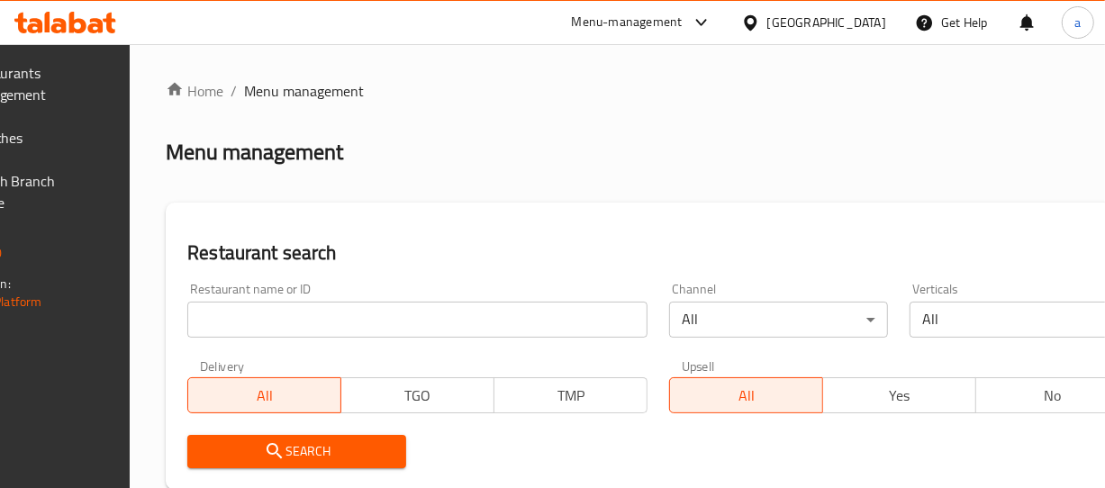
click at [89, 143] on span "Branches" at bounding box center [27, 138] width 123 height 22
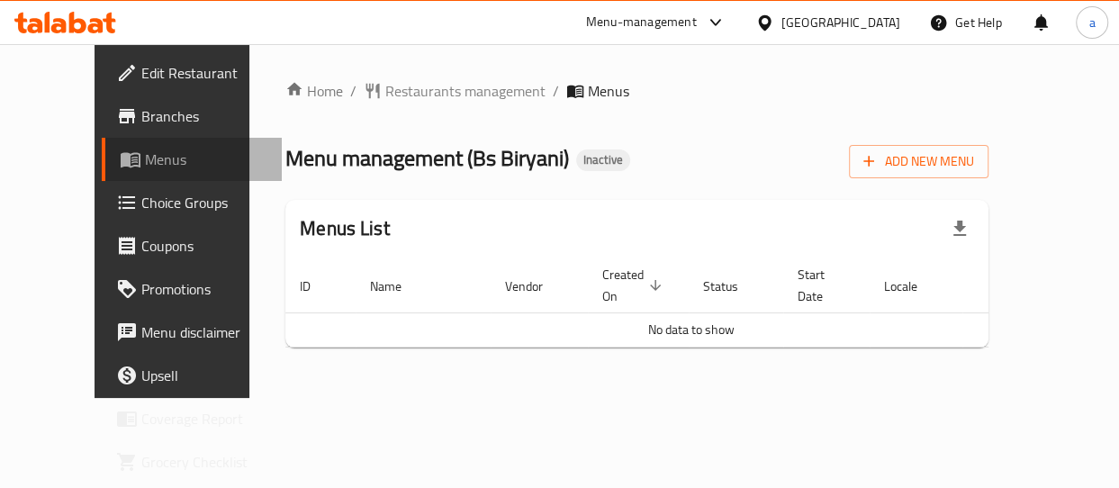
click at [145, 157] on span "Menus" at bounding box center [206, 160] width 122 height 22
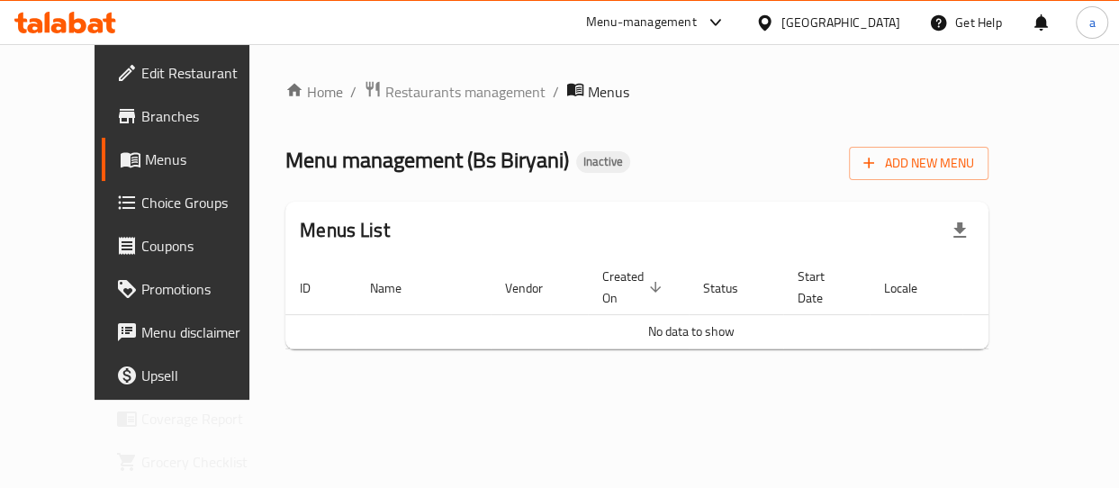
click at [102, 55] on link "Edit Restaurant" at bounding box center [192, 72] width 180 height 43
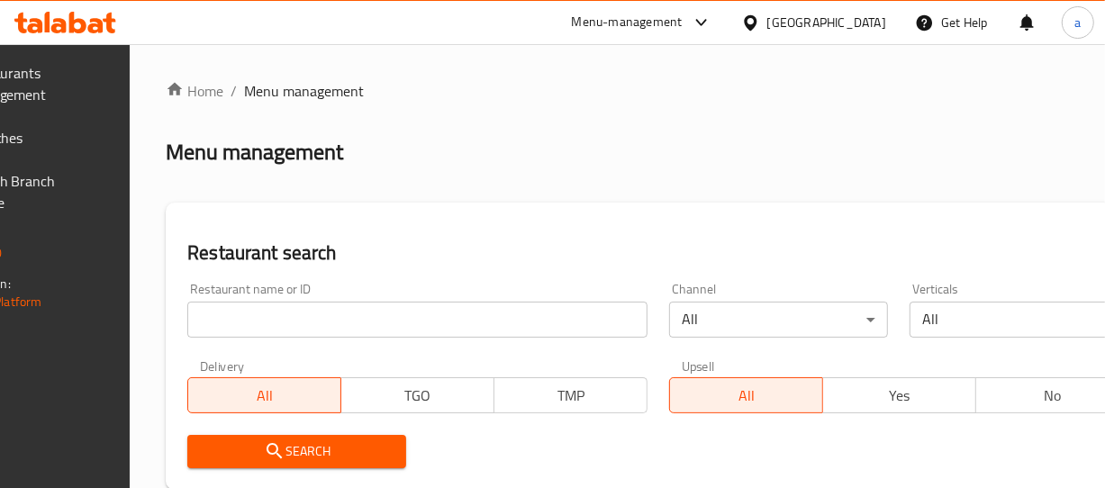
click at [89, 136] on span "Branches" at bounding box center [27, 138] width 123 height 22
click at [89, 140] on span "Branches" at bounding box center [27, 138] width 123 height 22
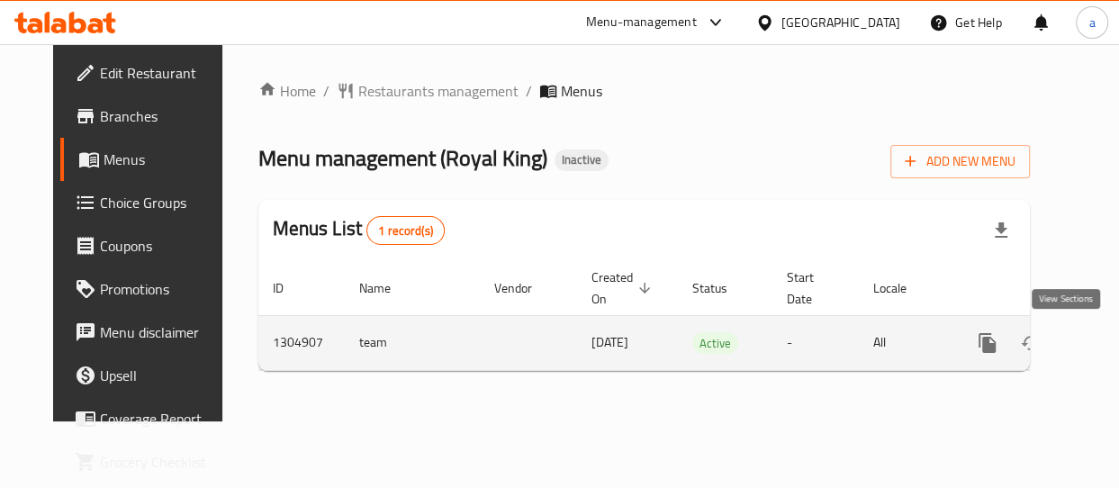
click at [1110, 342] on icon "enhanced table" at bounding box center [1118, 343] width 16 height 16
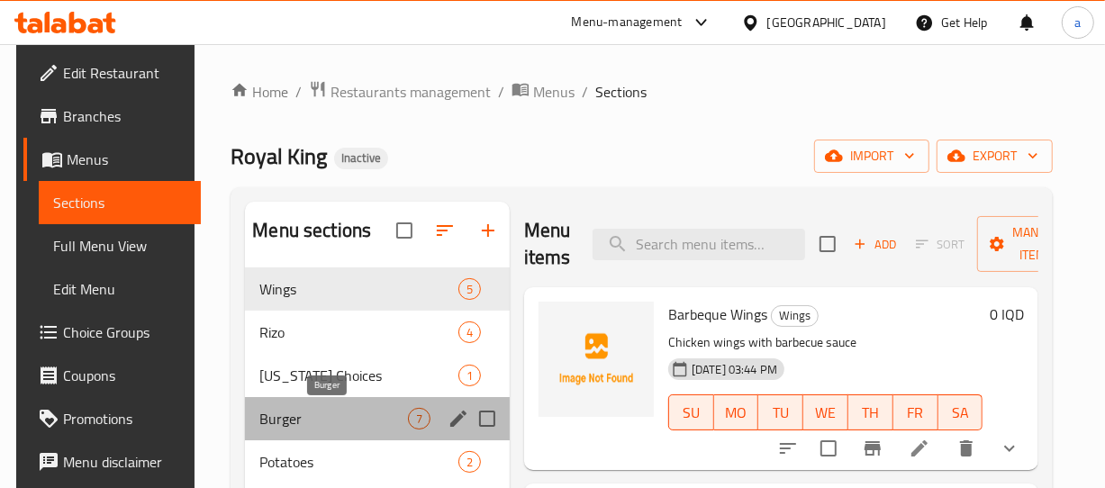
click at [350, 416] on span "Burger" at bounding box center [333, 419] width 149 height 22
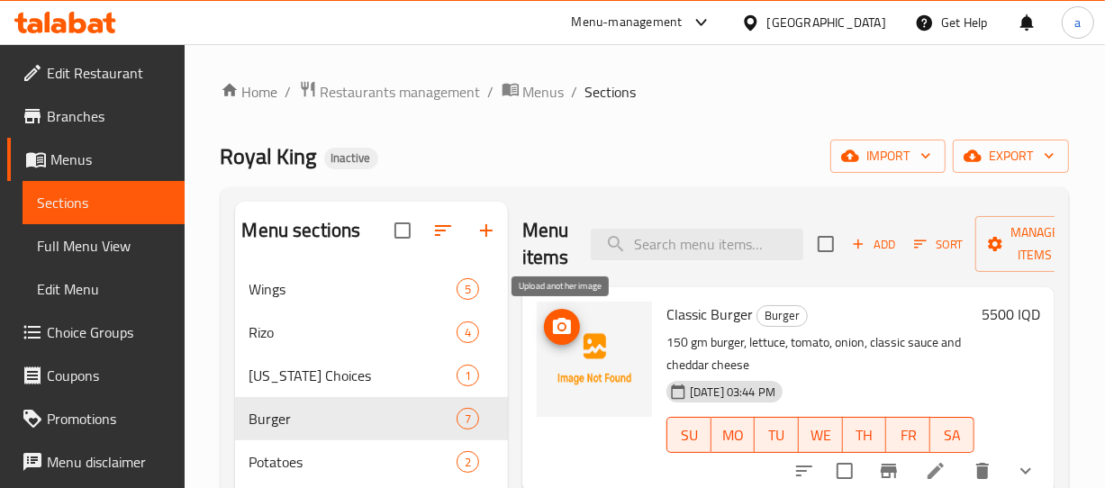
click at [569, 327] on icon "upload picture" at bounding box center [562, 326] width 18 height 16
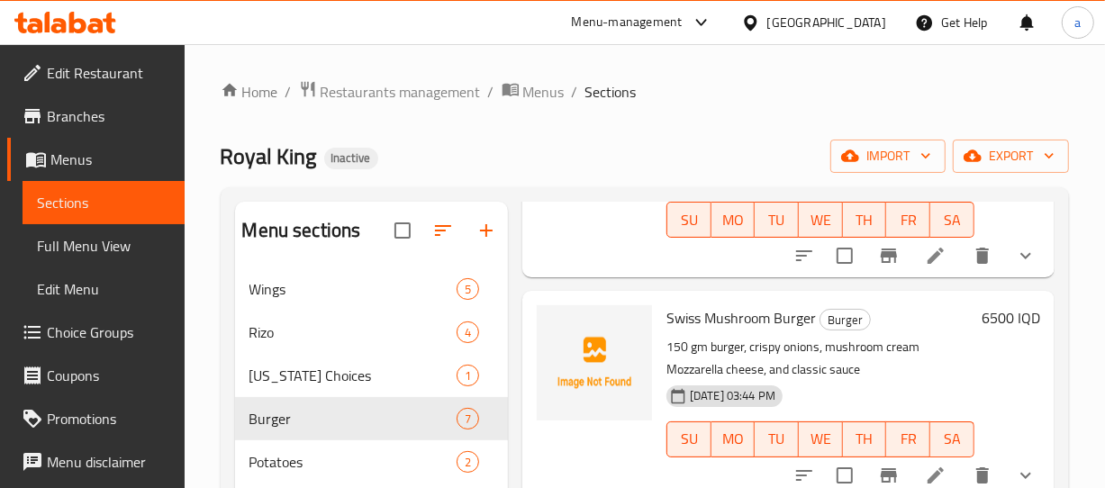
scroll to position [240, 0]
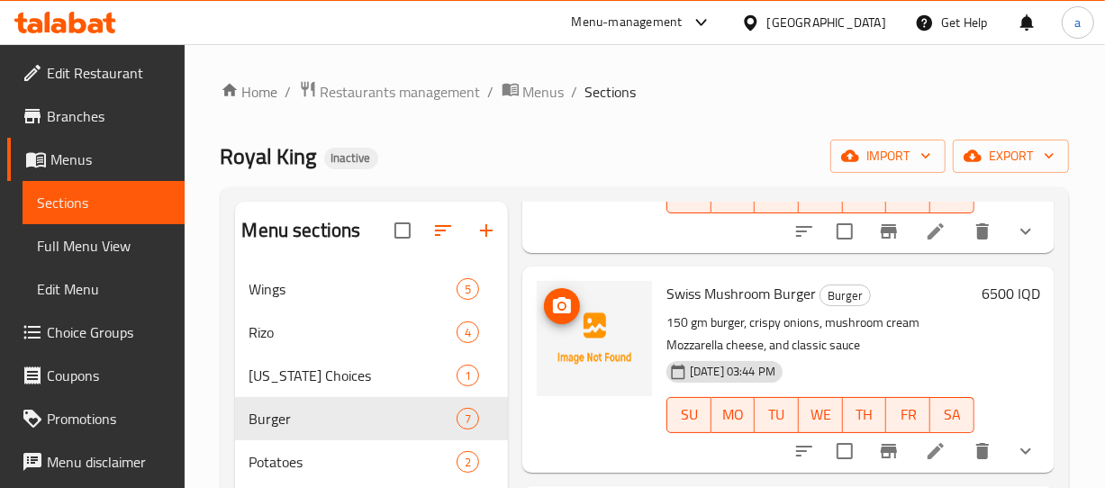
click at [560, 297] on icon "upload picture" at bounding box center [562, 305] width 18 height 16
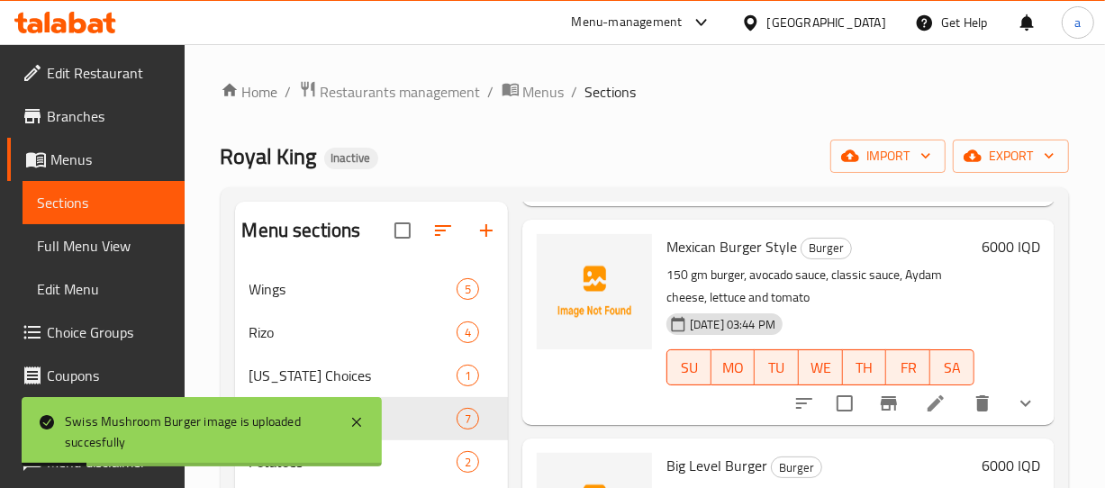
scroll to position [503, 0]
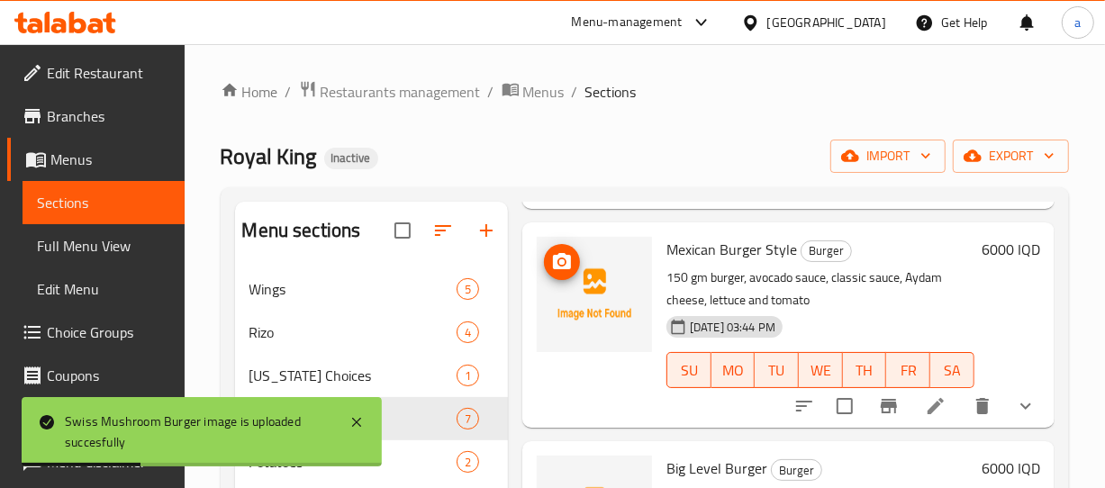
click at [571, 258] on icon "upload picture" at bounding box center [562, 262] width 22 height 22
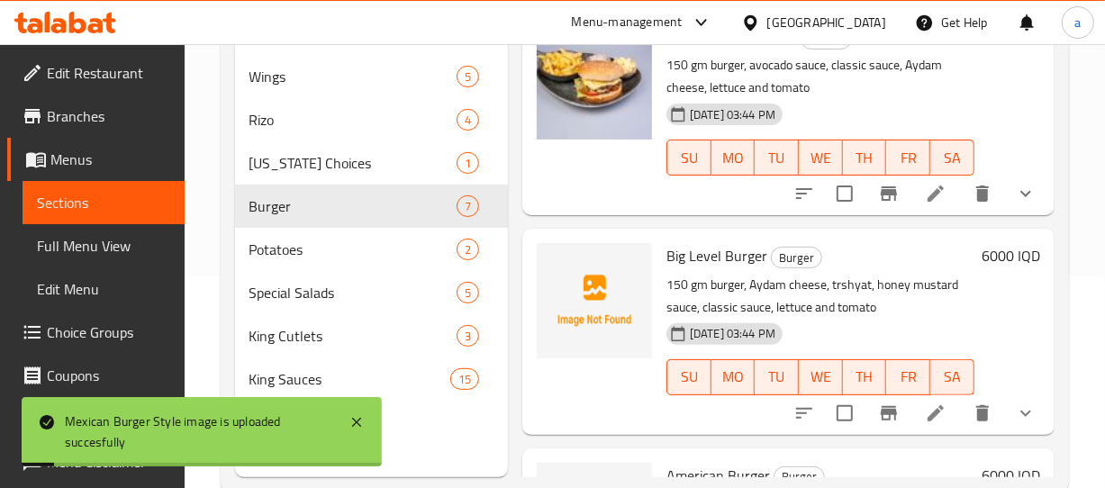
scroll to position [252, 0]
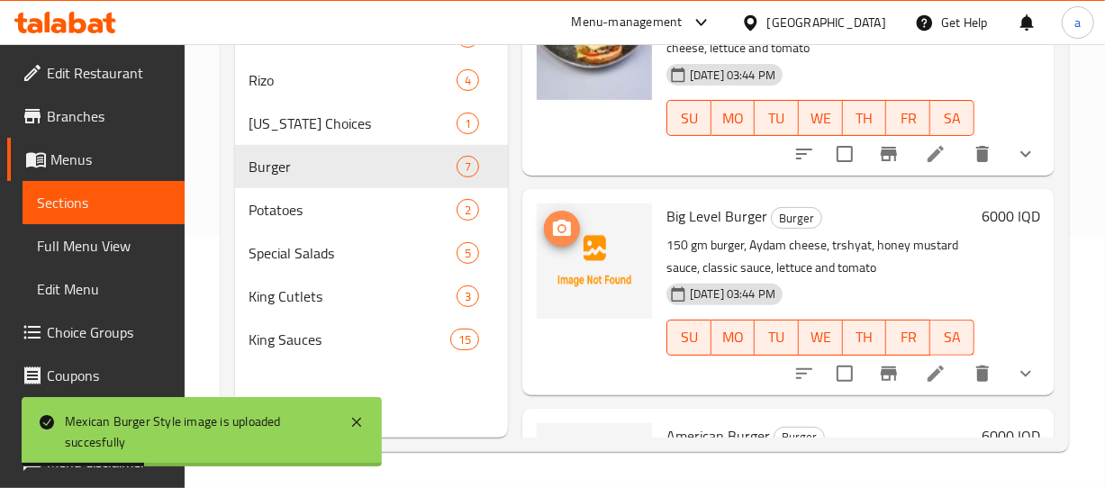
click at [565, 228] on circle "upload picture" at bounding box center [561, 228] width 5 height 5
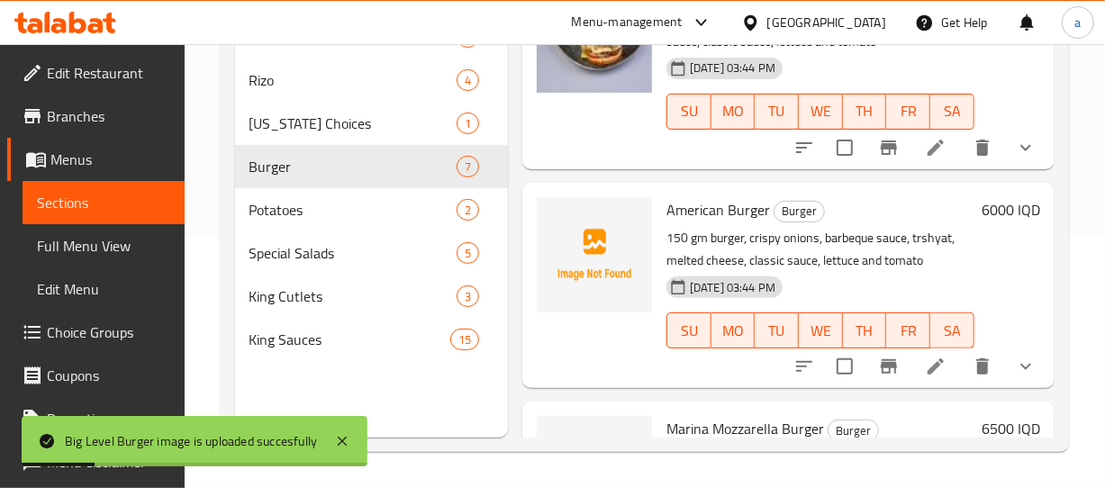
scroll to position [773, 0]
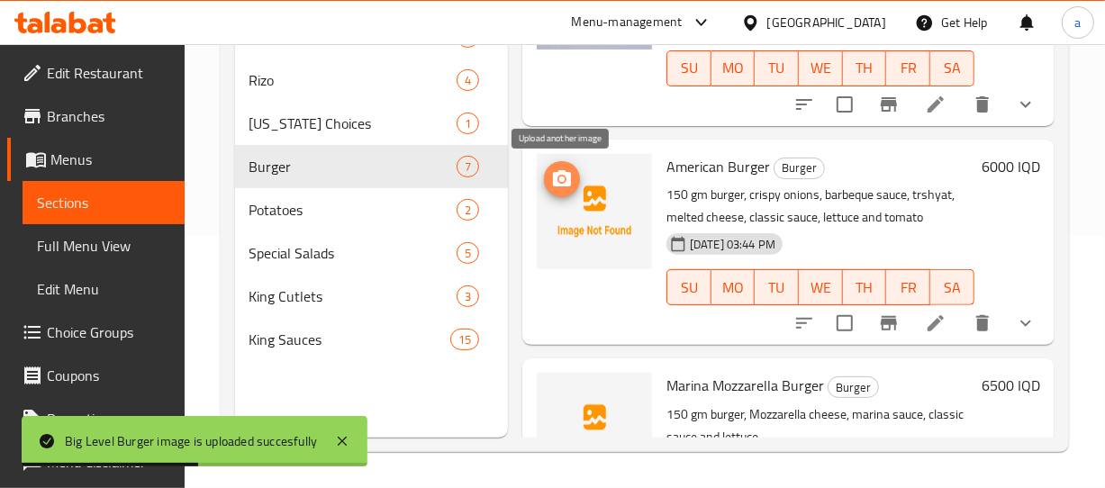
click at [557, 177] on icon "upload picture" at bounding box center [562, 178] width 18 height 16
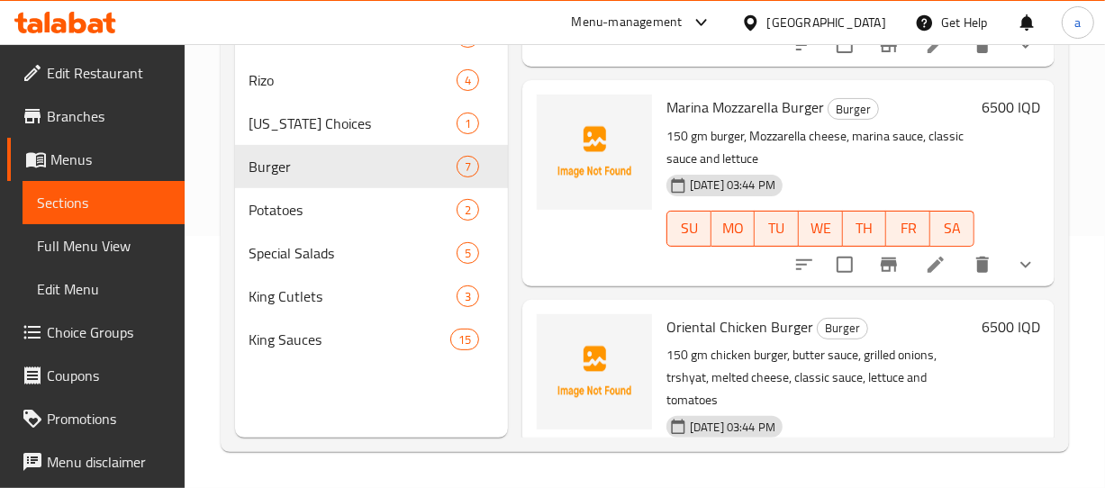
scroll to position [1063, 0]
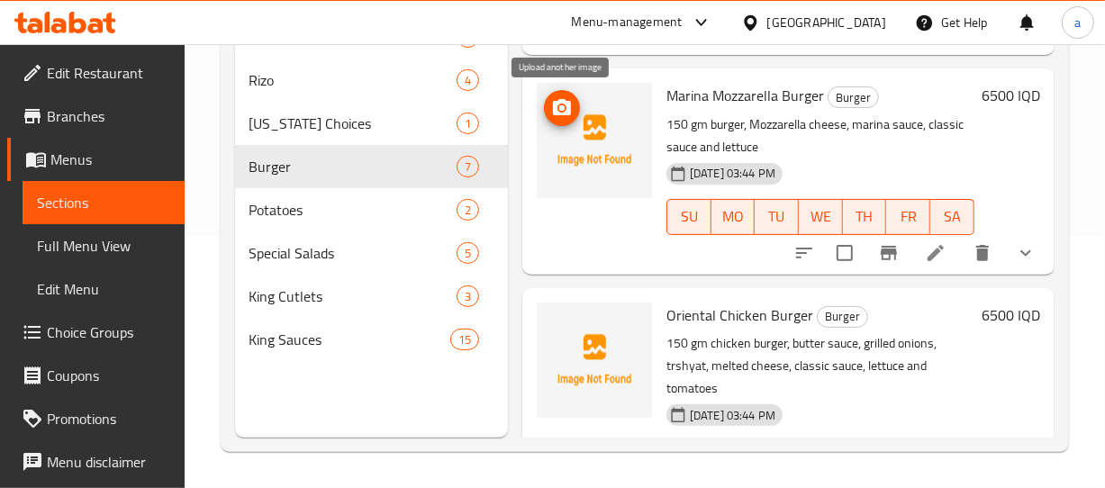
click at [569, 107] on icon "upload picture" at bounding box center [562, 107] width 18 height 16
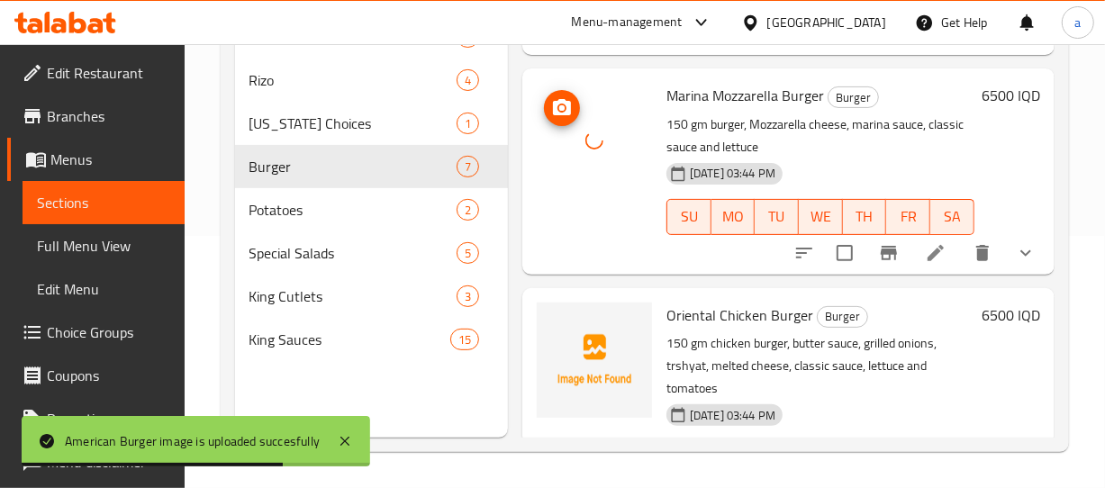
click at [577, 85] on div at bounding box center [594, 140] width 115 height 115
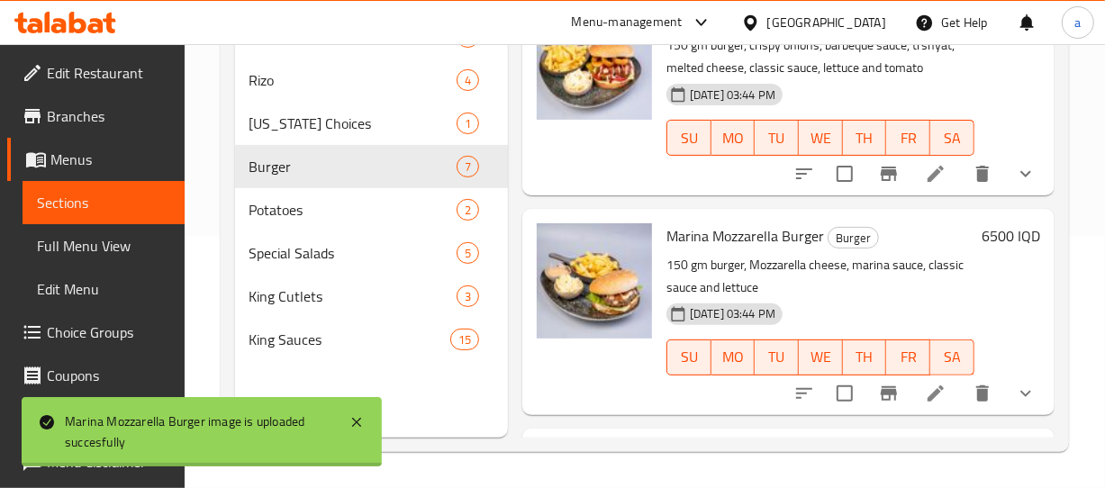
scroll to position [1155, 0]
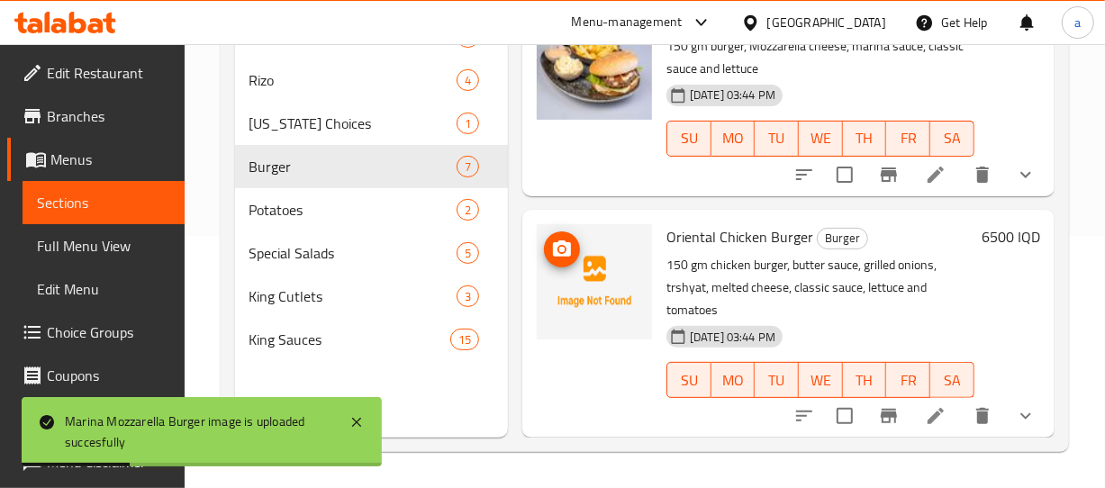
click at [564, 240] on icon "upload picture" at bounding box center [562, 248] width 18 height 16
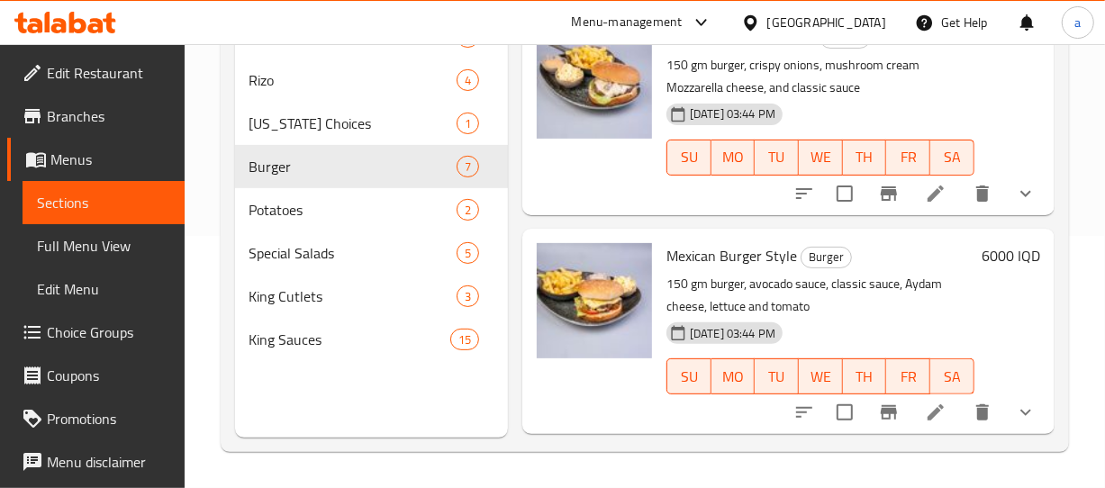
scroll to position [0, 0]
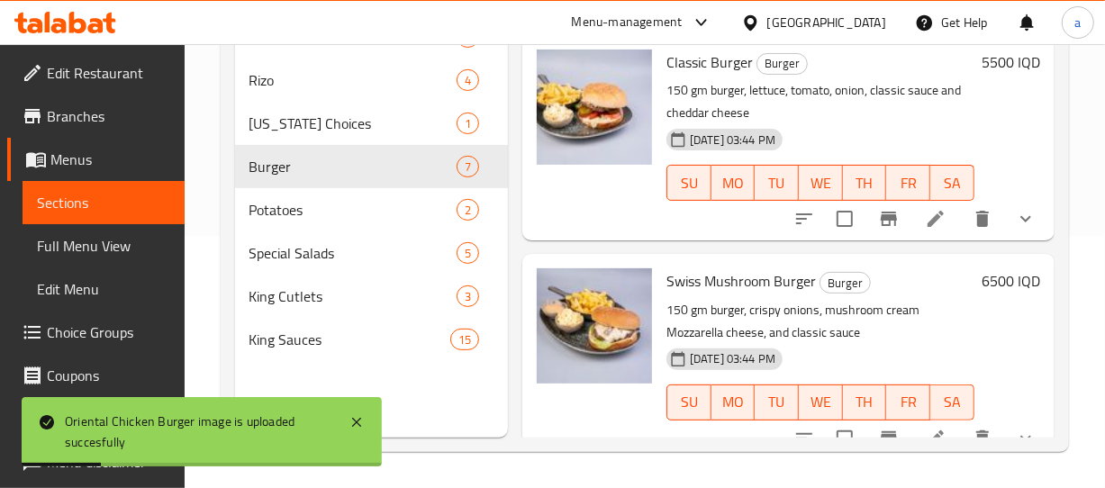
click at [75, 240] on span "Full Menu View" at bounding box center [103, 246] width 133 height 22
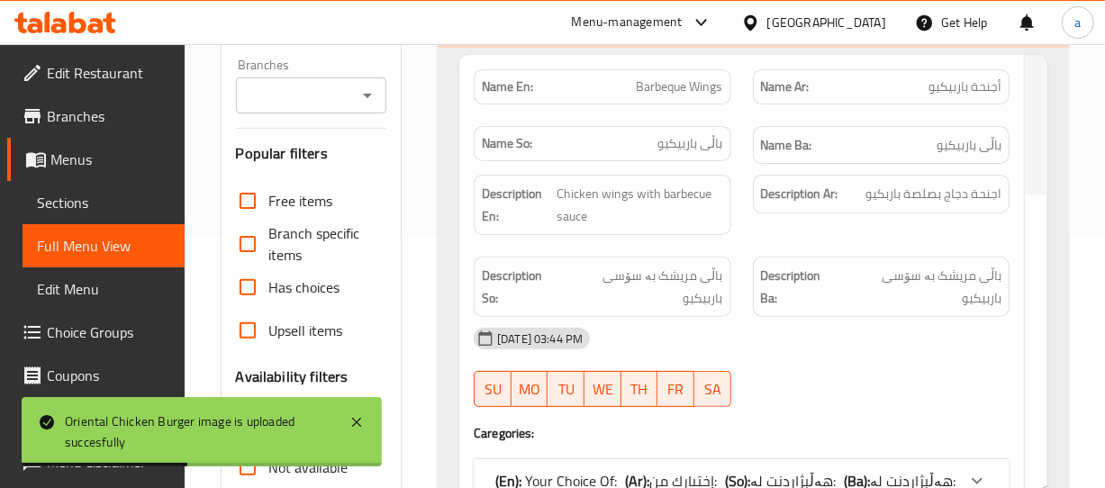
click at [376, 100] on icon "Open" at bounding box center [368, 96] width 22 height 22
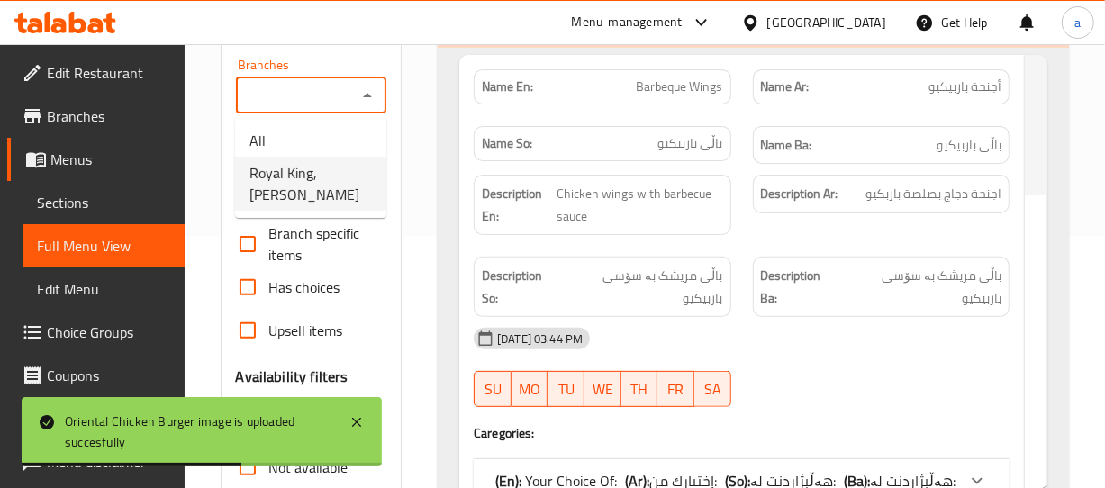
click at [337, 180] on span "Royal King, [PERSON_NAME]" at bounding box center [310, 183] width 122 height 43
type input "Royal King, [PERSON_NAME]"
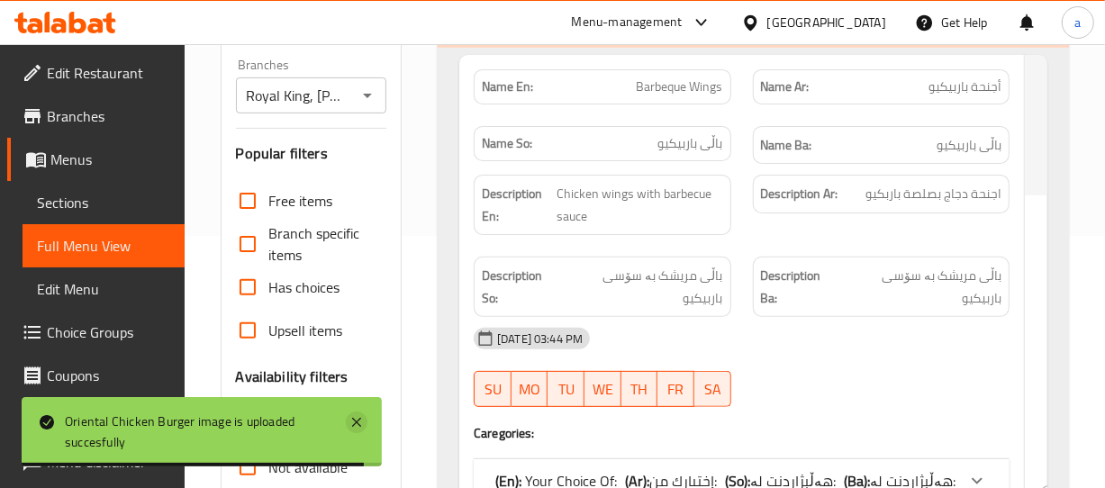
click at [352, 426] on icon at bounding box center [356, 422] width 9 height 9
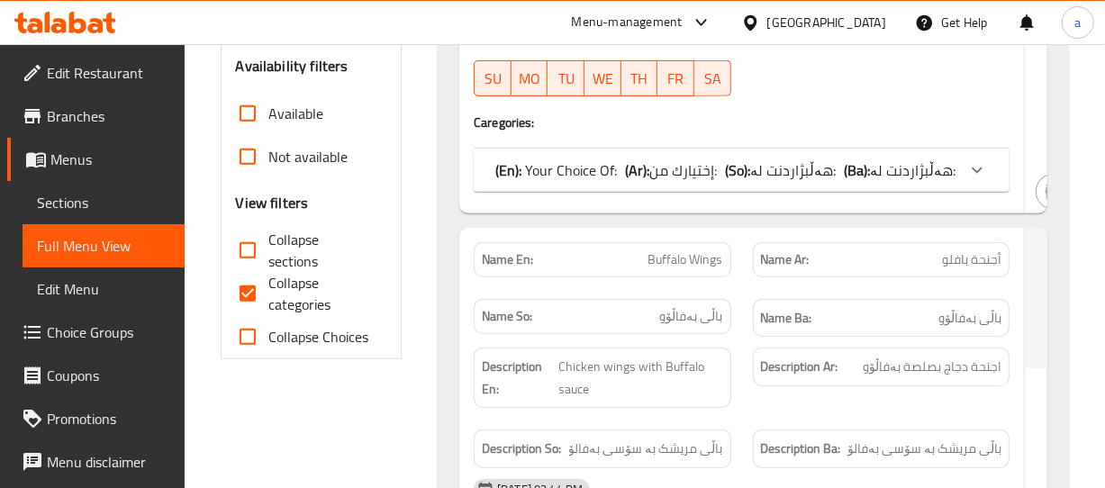
scroll to position [793, 0]
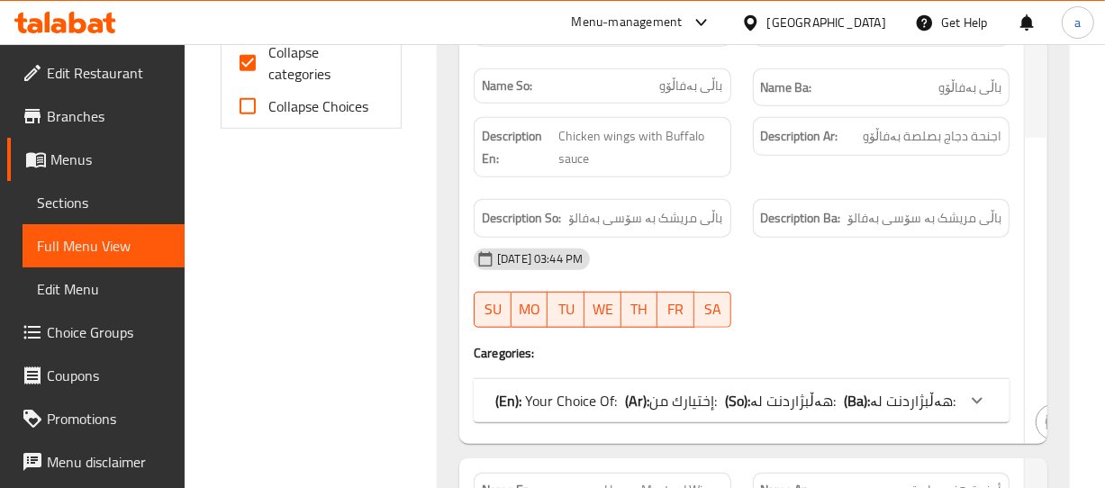
click at [253, 64] on input "Collapse categories" at bounding box center [247, 62] width 43 height 43
checkbox input "false"
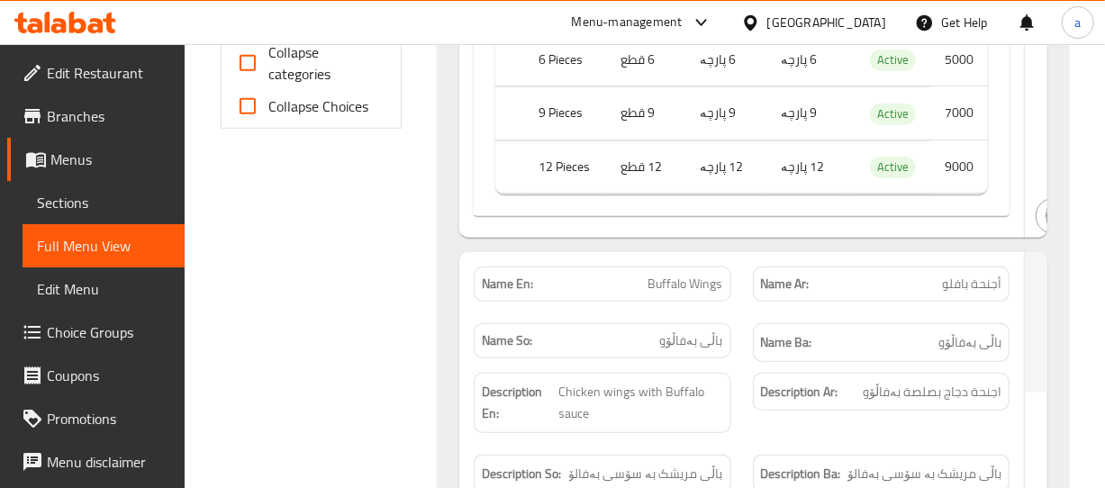
drag, startPoint x: 278, startPoint y: 197, endPoint x: 573, endPoint y: 174, distance: 295.4
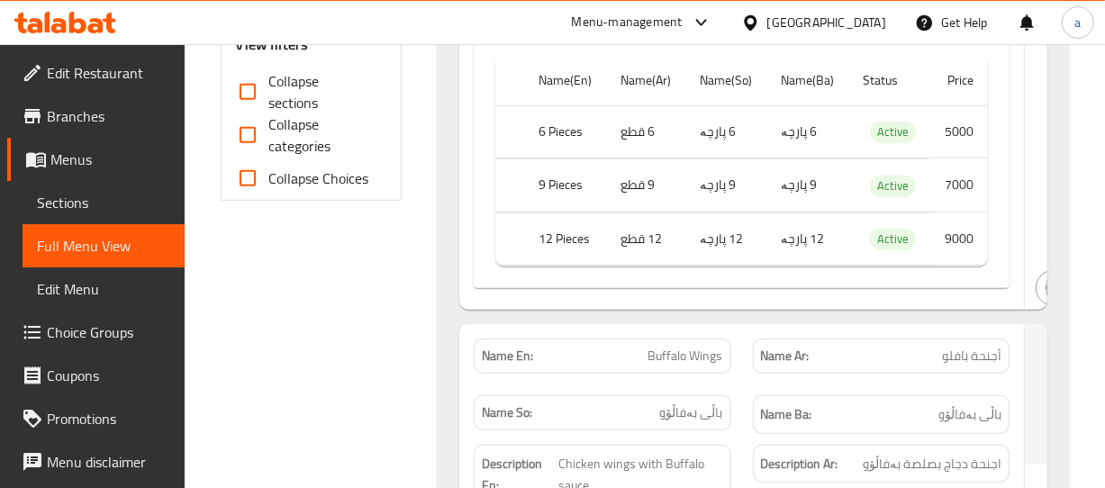
scroll to position [684, 0]
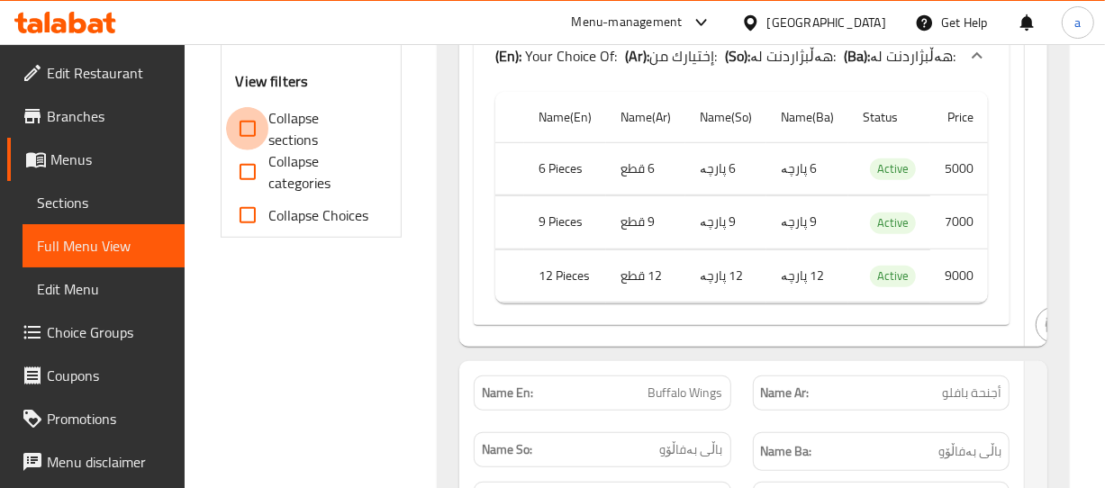
click at [240, 124] on input "Collapse sections" at bounding box center [247, 128] width 43 height 43
checkbox input "true"
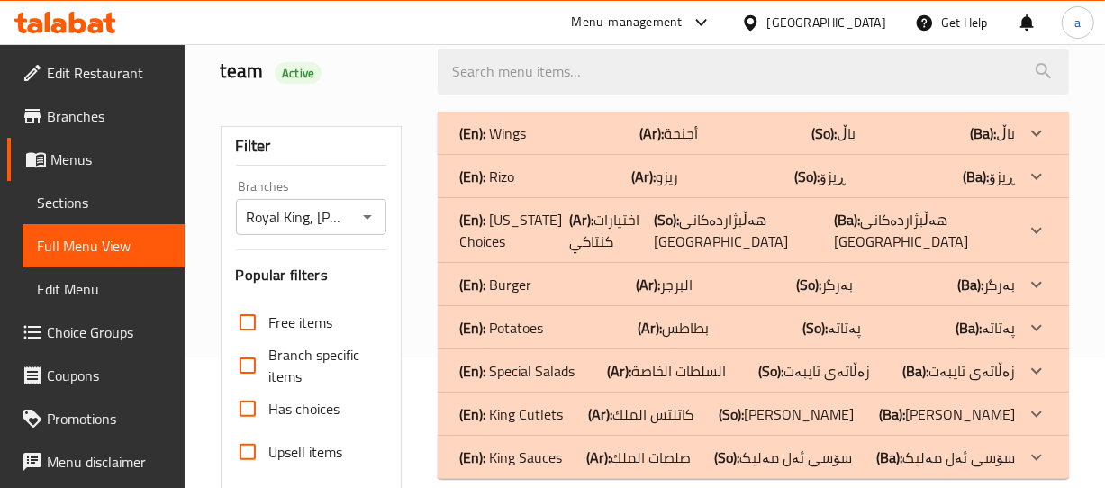
scroll to position [141, 0]
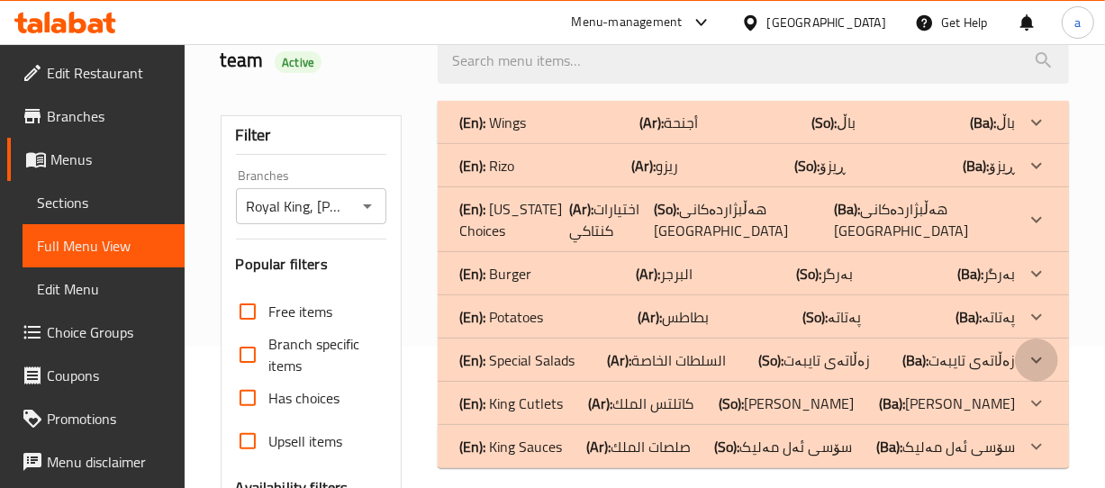
click at [1018, 144] on div at bounding box center [1036, 122] width 43 height 43
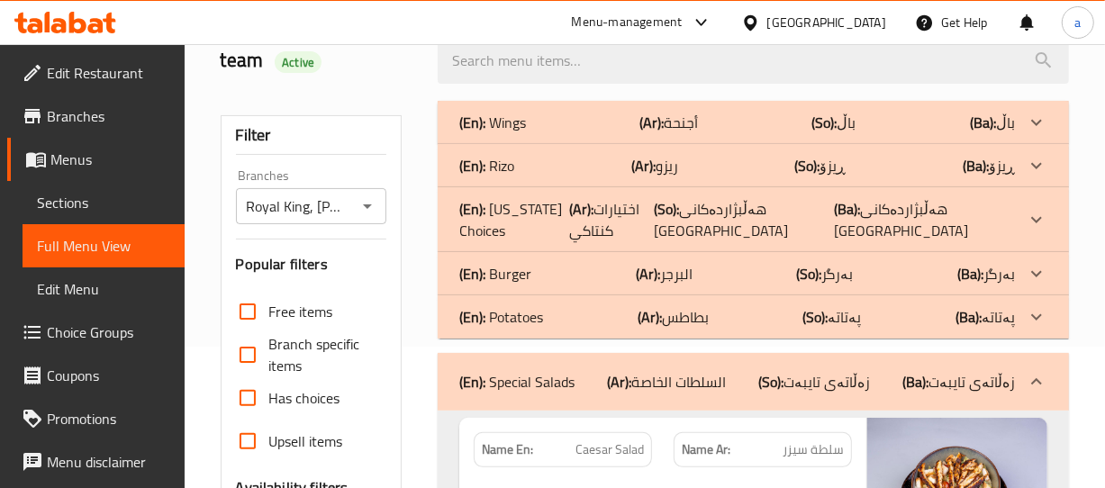
click at [1031, 133] on icon at bounding box center [1037, 123] width 22 height 22
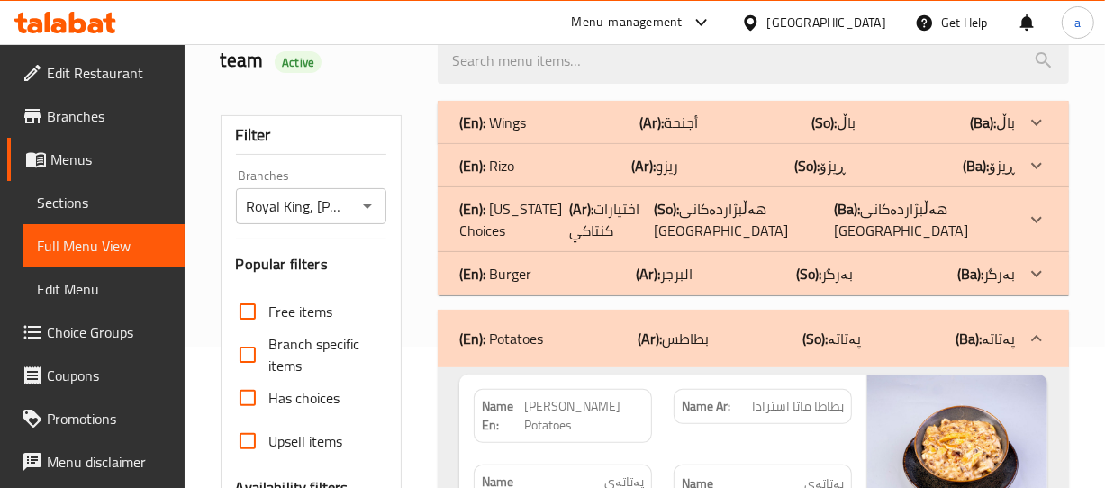
click at [1038, 329] on icon at bounding box center [1037, 339] width 22 height 22
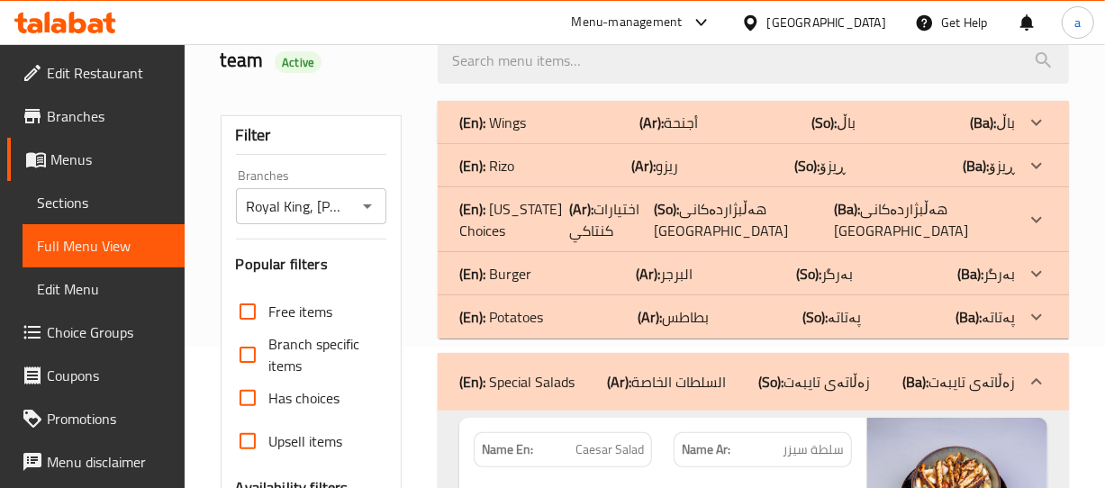
click at [1032, 133] on icon at bounding box center [1037, 123] width 22 height 22
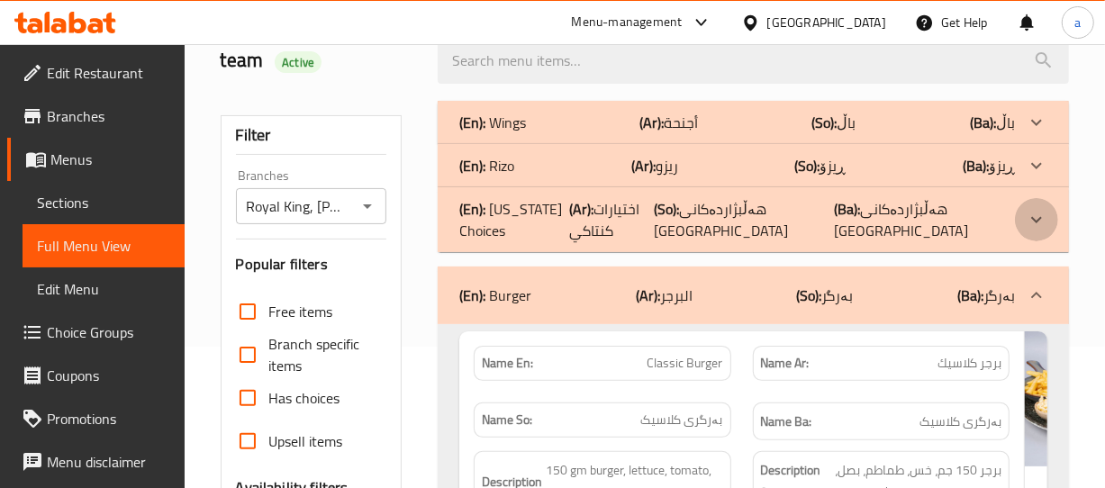
click at [1047, 144] on div at bounding box center [1036, 122] width 43 height 43
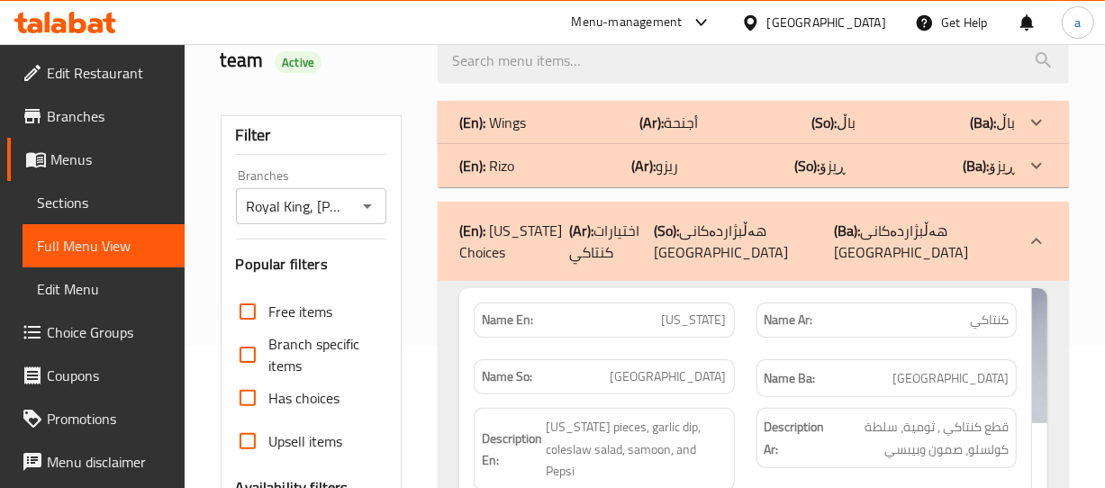
click at [1048, 144] on div at bounding box center [1036, 122] width 43 height 43
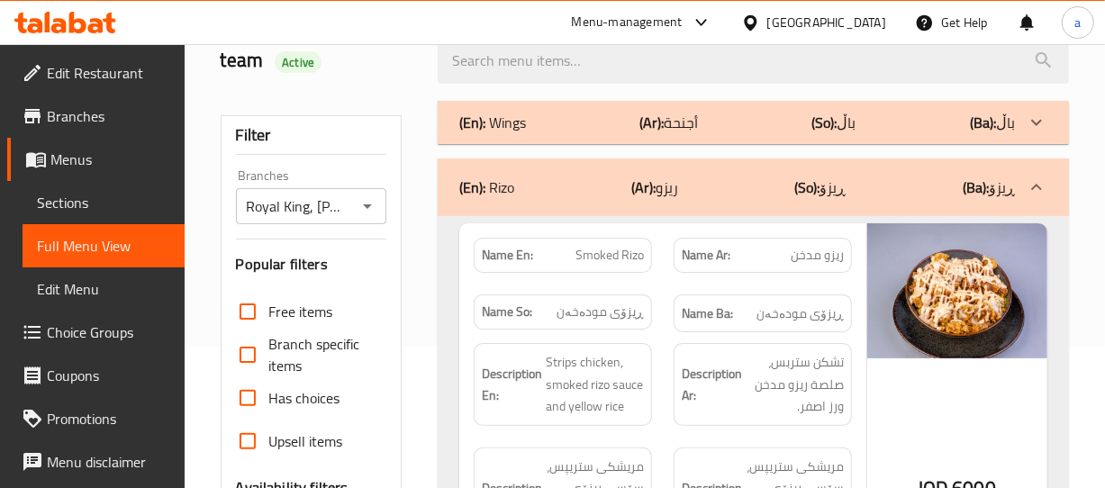
click at [1037, 117] on icon at bounding box center [1037, 123] width 22 height 22
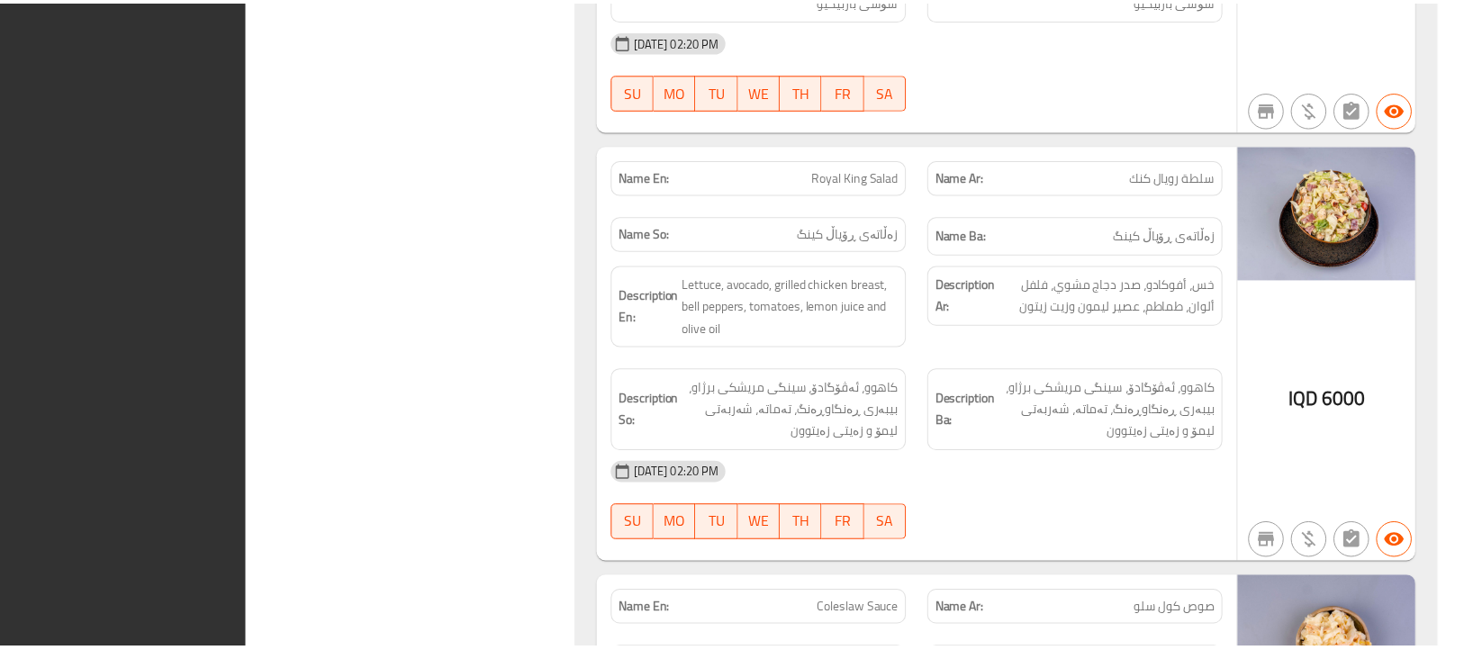
scroll to position [13070, 0]
